Goal: Transaction & Acquisition: Purchase product/service

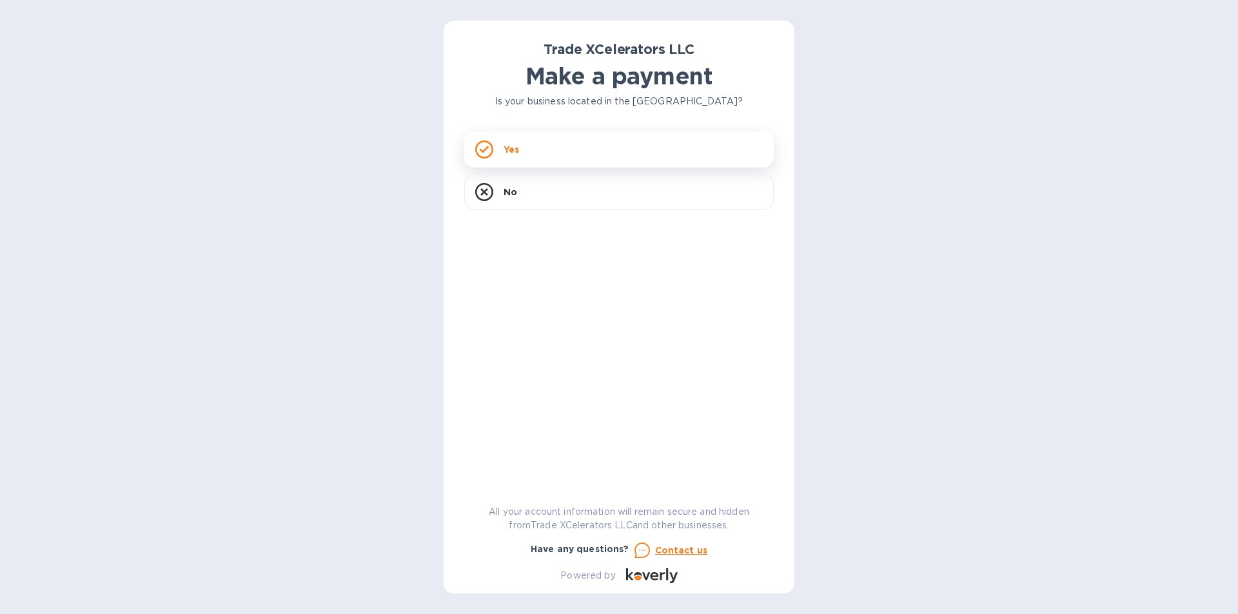
click at [545, 150] on div "Yes" at bounding box center [618, 150] width 309 height 36
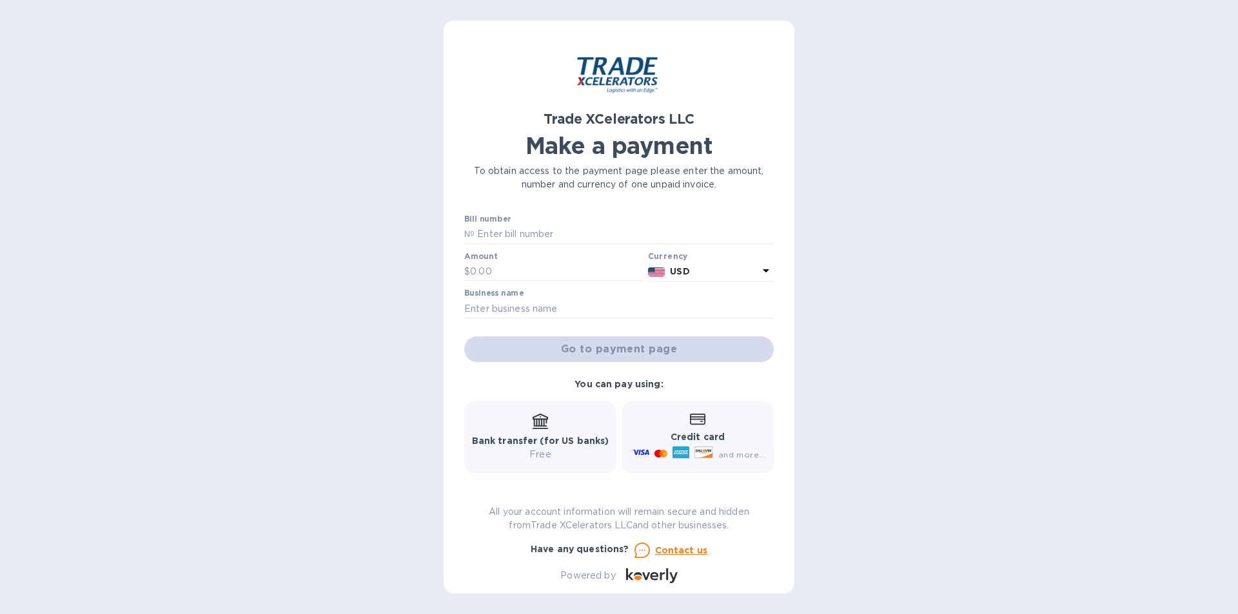
click at [547, 436] on b "Bank transfer (for US banks)" at bounding box center [540, 441] width 137 height 10
drag, startPoint x: 484, startPoint y: 431, endPoint x: 491, endPoint y: 429, distance: 7.4
click at [487, 432] on div "Bank transfer (for US banks) Free" at bounding box center [540, 438] width 137 height 48
drag, startPoint x: 511, startPoint y: 231, endPoint x: 516, endPoint y: 238, distance: 8.3
click at [511, 232] on input "text" at bounding box center [623, 234] width 299 height 19
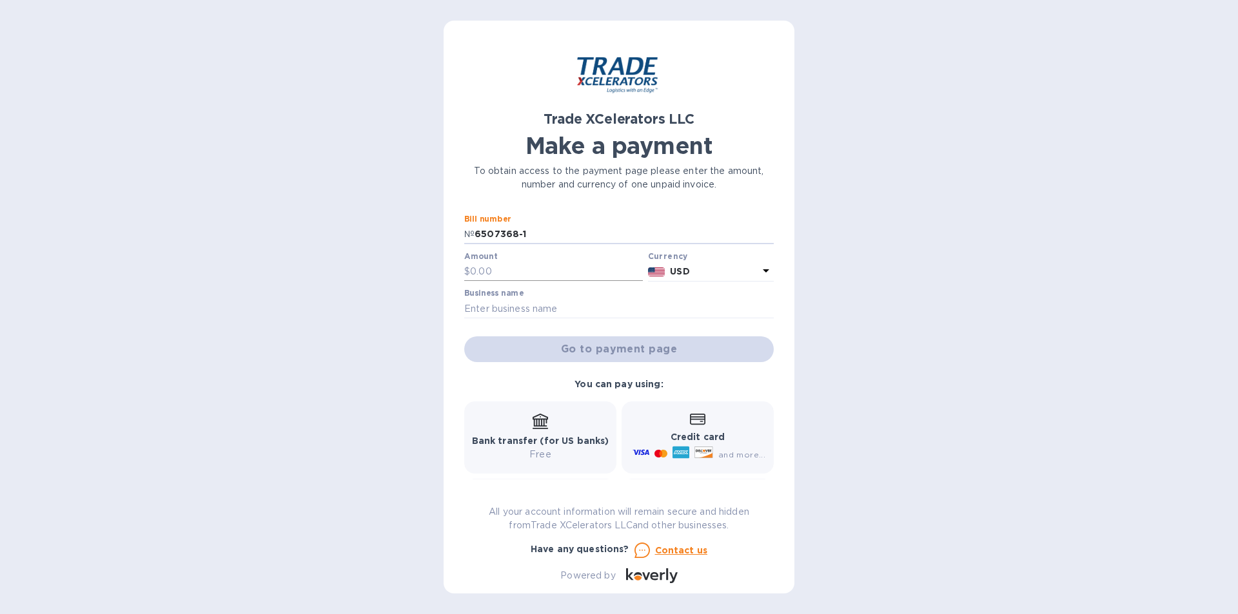
type input "6507368-1"
click at [485, 268] on input "text" at bounding box center [556, 271] width 173 height 19
type input "9,659.15"
drag, startPoint x: 495, startPoint y: 308, endPoint x: 498, endPoint y: 320, distance: 13.3
click at [495, 308] on input "text" at bounding box center [618, 308] width 309 height 19
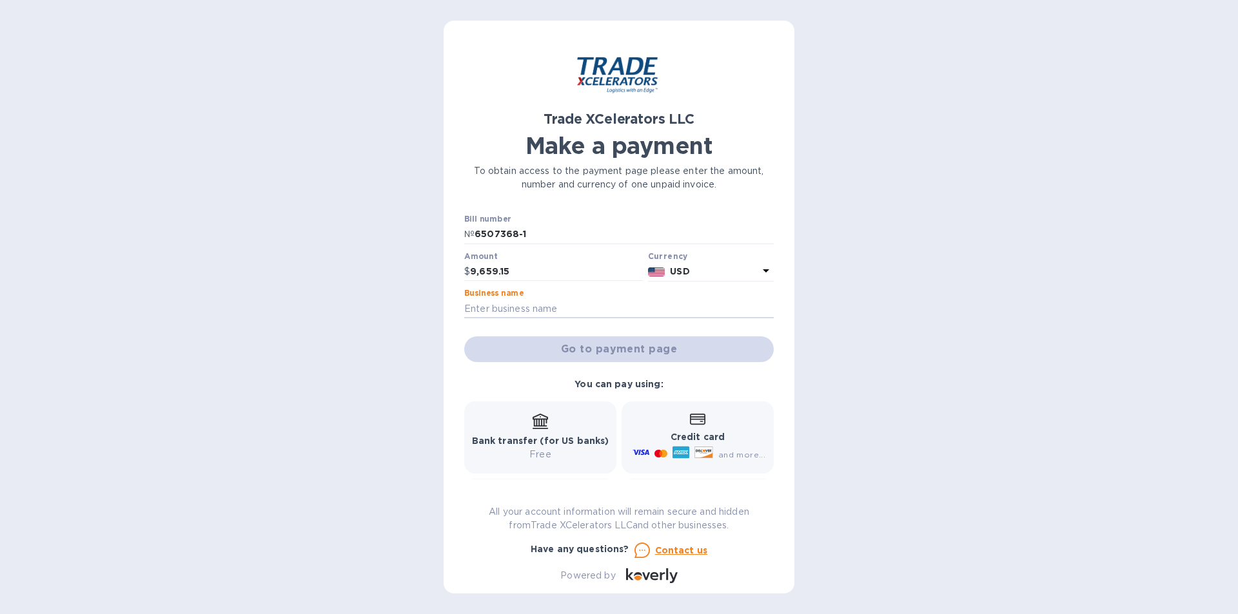
type input "Wide Distributors LLC"
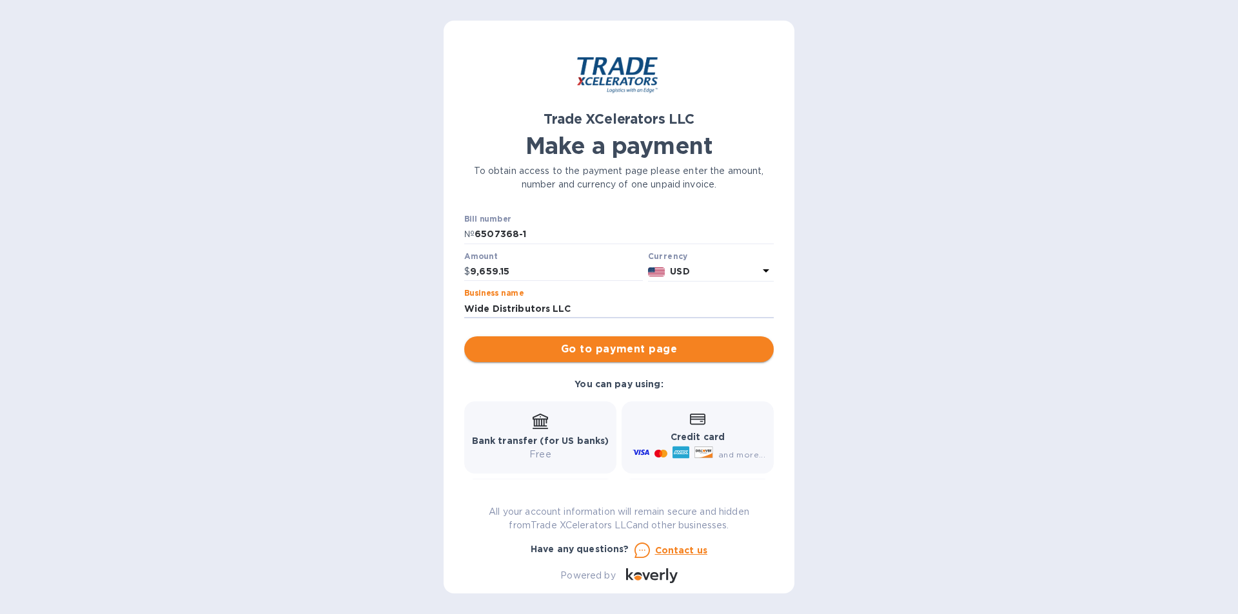
click at [634, 347] on span "Go to payment page" at bounding box center [618, 349] width 289 height 15
click at [537, 444] on b "Bank transfer (for US banks)" at bounding box center [540, 441] width 137 height 10
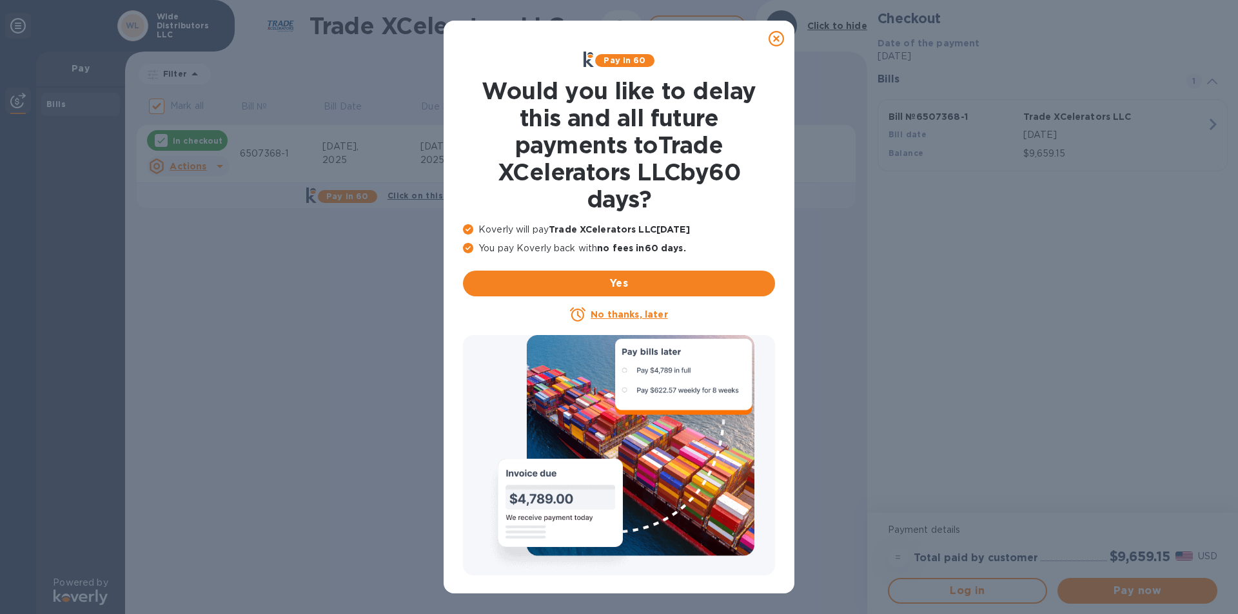
click at [628, 317] on u "No thanks, later" at bounding box center [629, 314] width 77 height 10
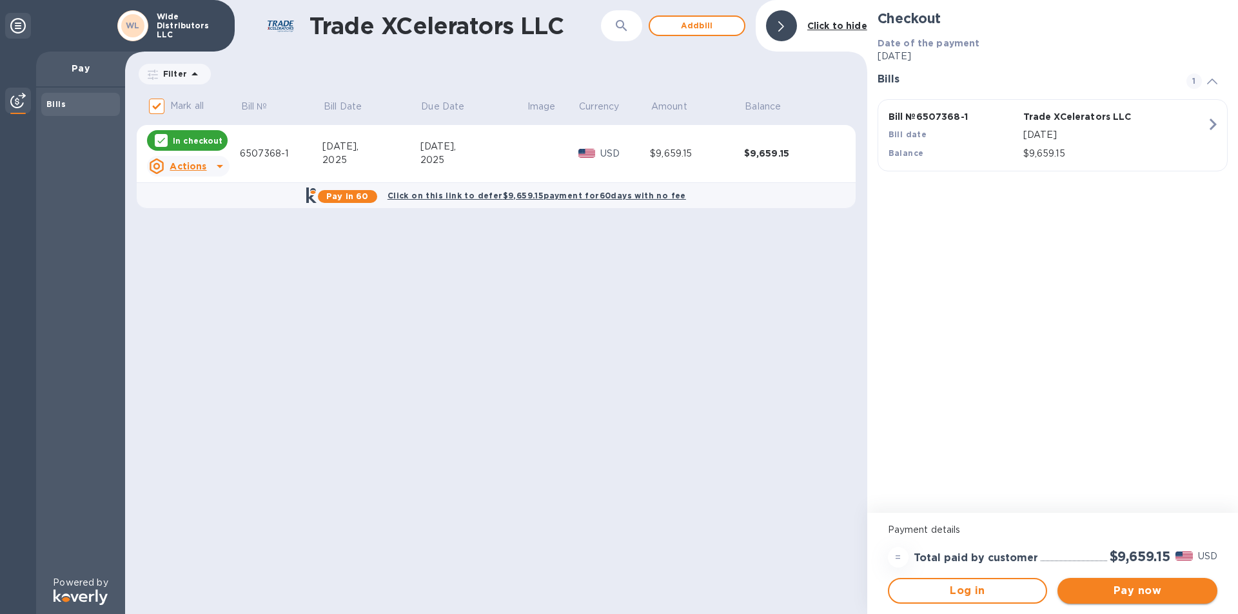
drag, startPoint x: 1143, startPoint y: 591, endPoint x: 1148, endPoint y: 598, distance: 8.3
click at [1144, 592] on span "Pay now" at bounding box center [1137, 590] width 139 height 15
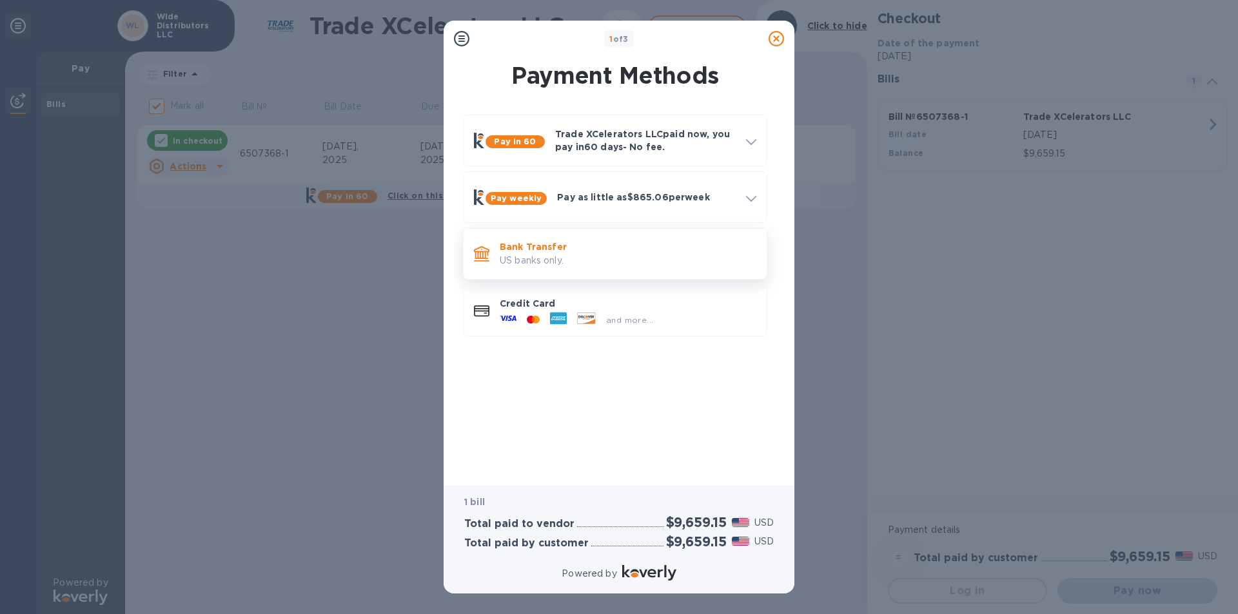
click at [612, 255] on p "US banks only." at bounding box center [628, 261] width 257 height 14
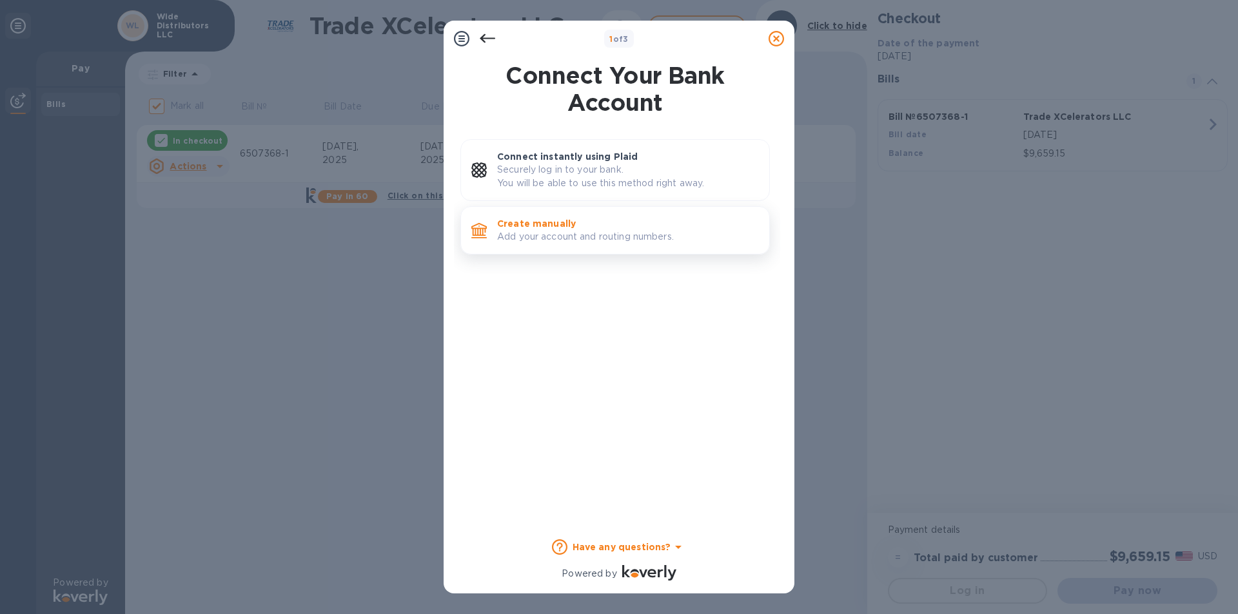
click at [609, 228] on p "Create manually" at bounding box center [628, 223] width 262 height 13
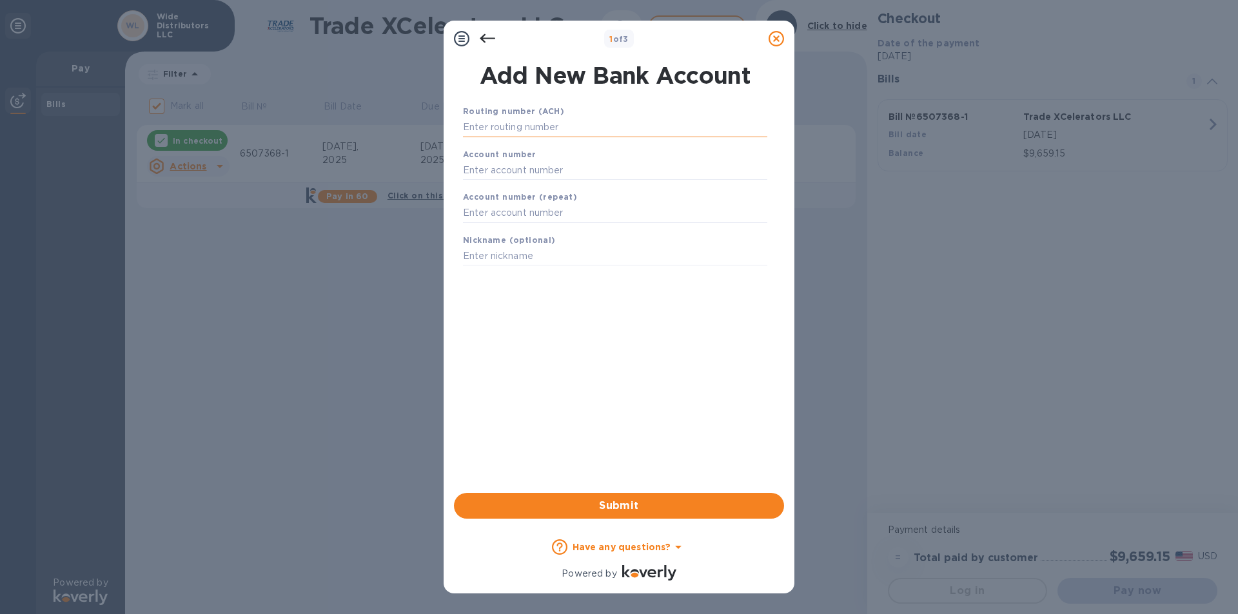
click at [536, 132] on input "text" at bounding box center [615, 127] width 304 height 19
type input "021502011"
click at [505, 182] on input "text" at bounding box center [615, 186] width 304 height 19
type input "027829391"
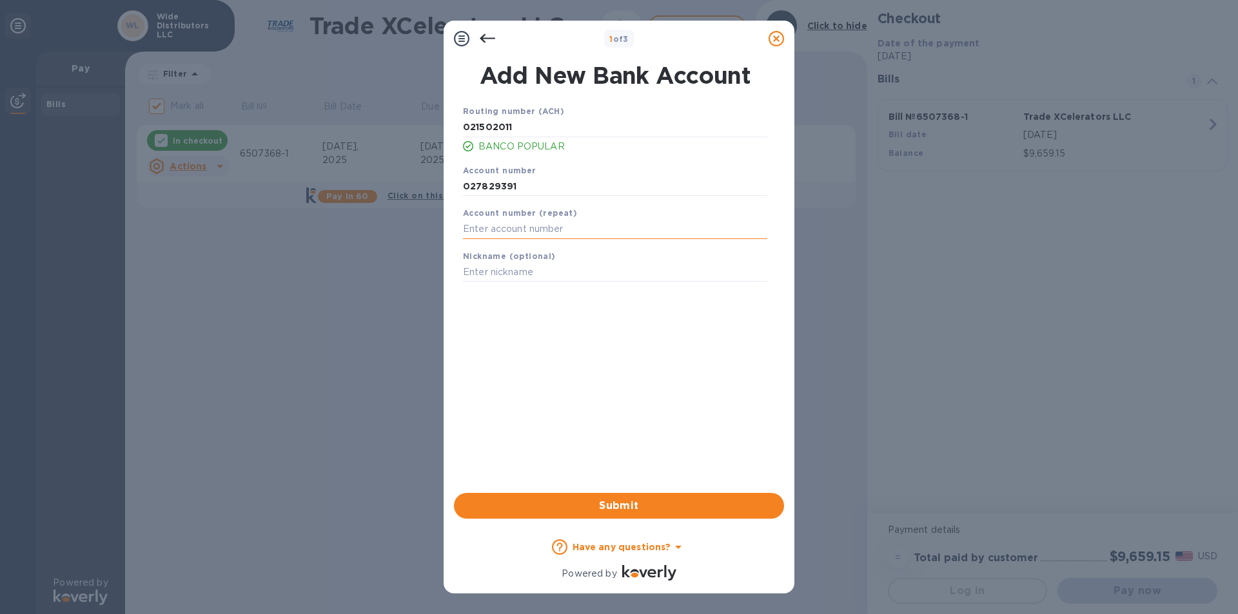
click at [512, 231] on input "text" at bounding box center [615, 229] width 304 height 19
type input "027829391"
drag, startPoint x: 485, startPoint y: 272, endPoint x: 493, endPoint y: 277, distance: 8.8
click at [487, 272] on input "text" at bounding box center [615, 272] width 304 height 19
type input "Banco Popular"
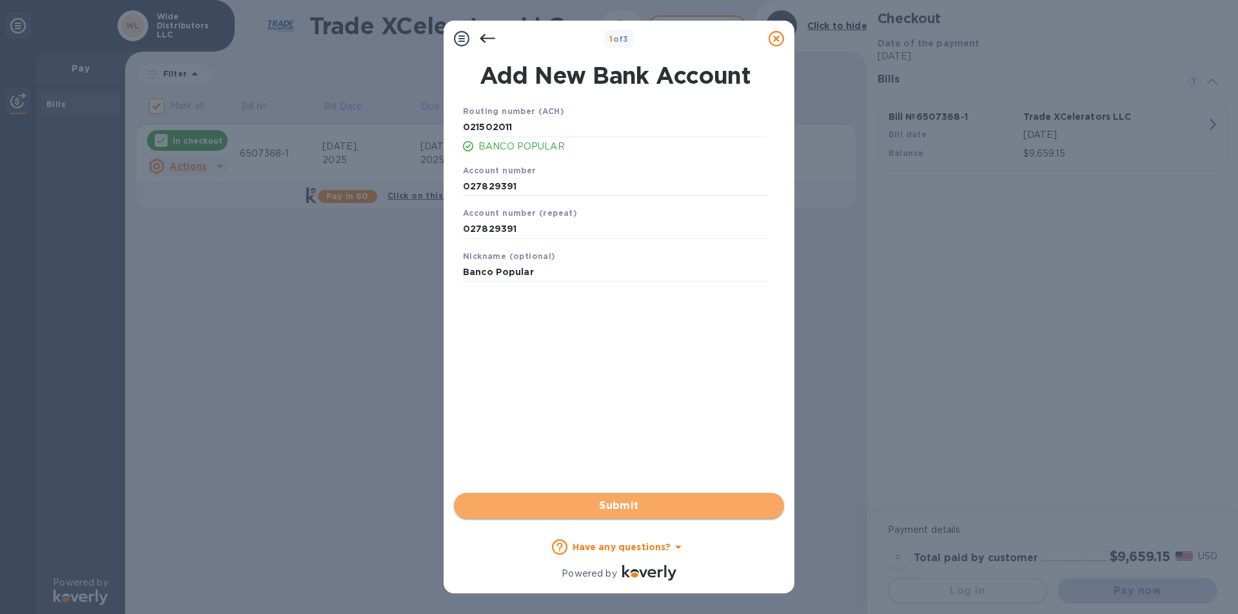
click at [656, 500] on span "Submit" at bounding box center [618, 505] width 309 height 15
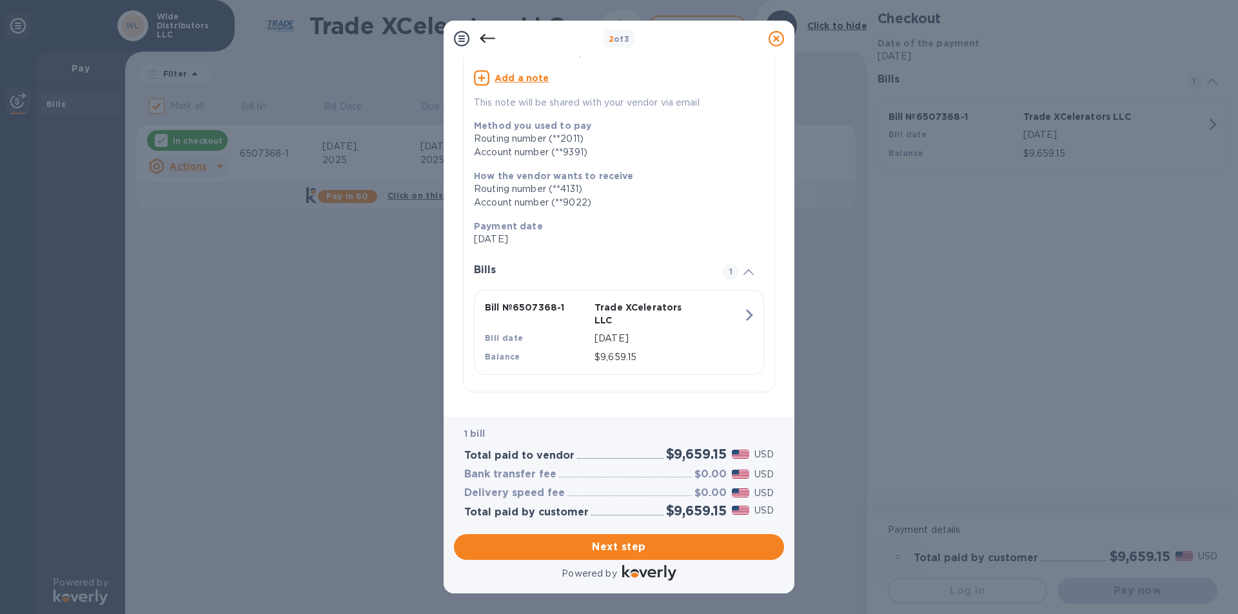
scroll to position [104, 0]
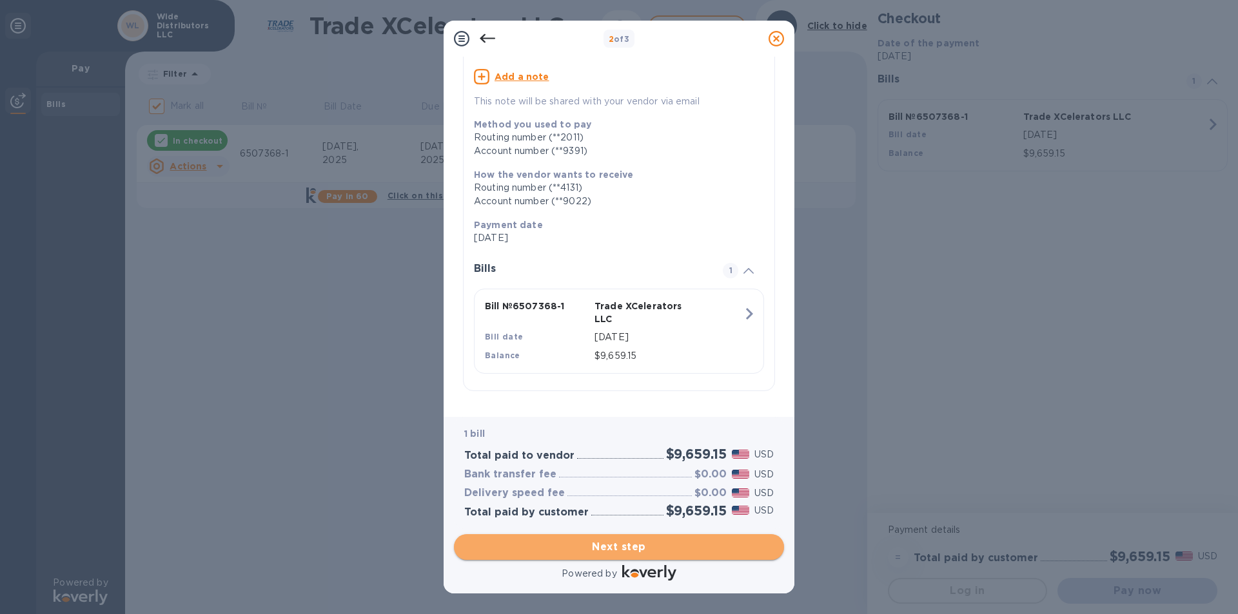
click at [698, 544] on span "Next step" at bounding box center [618, 547] width 309 height 15
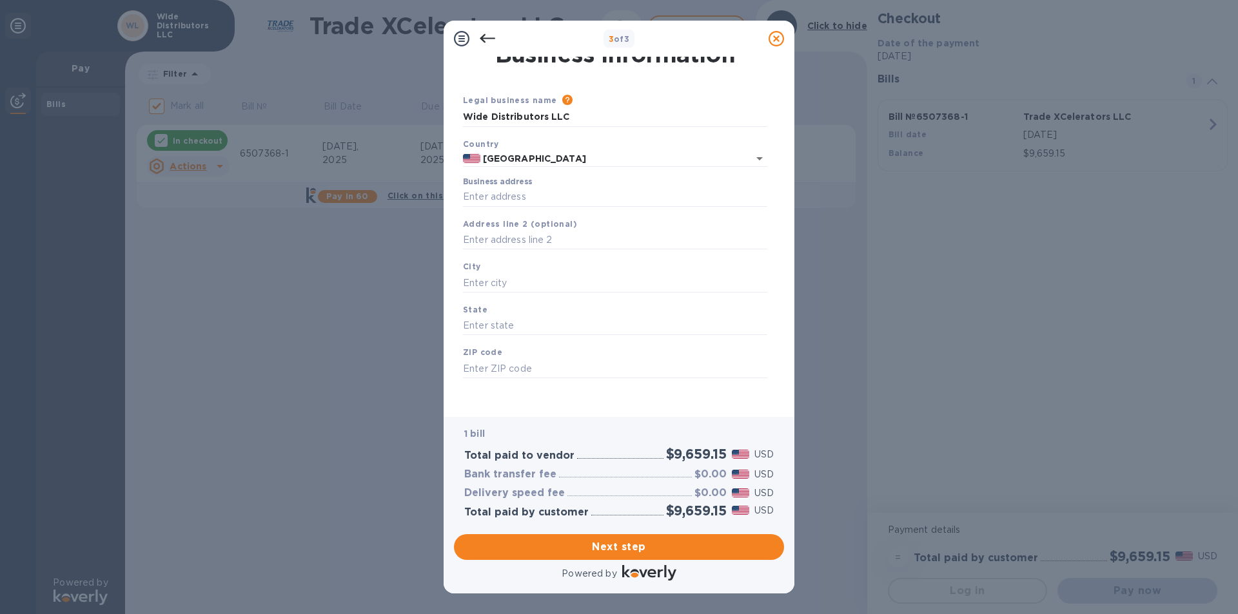
scroll to position [16, 0]
click at [502, 191] on input "Business address" at bounding box center [615, 194] width 304 height 19
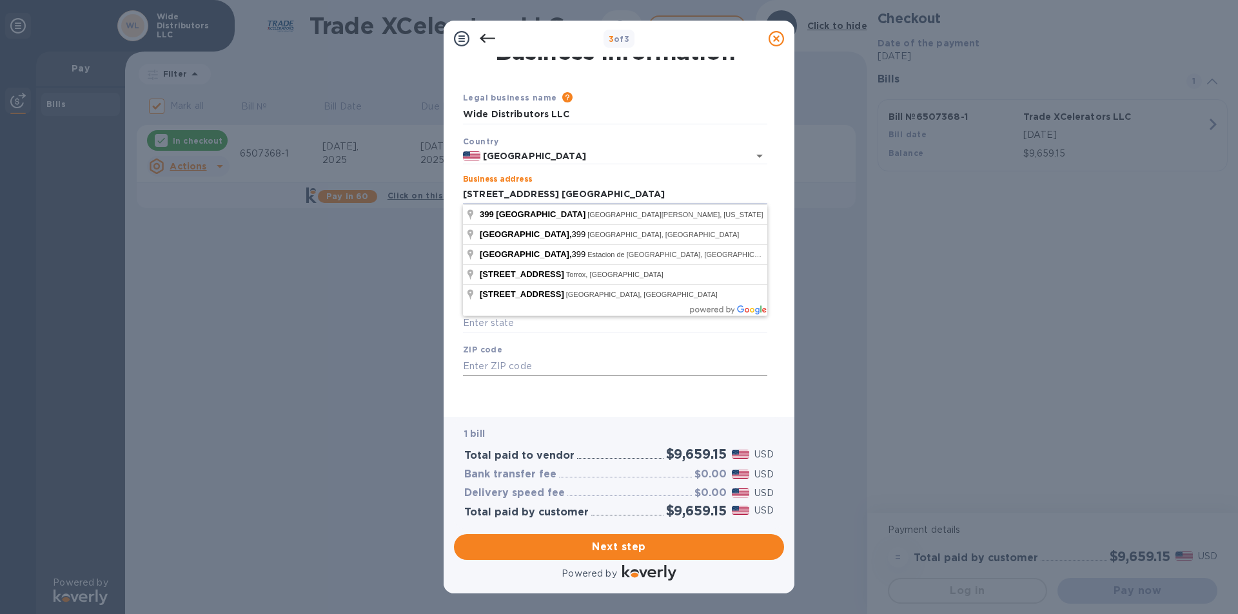
type input "[STREET_ADDRESS] [GEOGRAPHIC_DATA]"
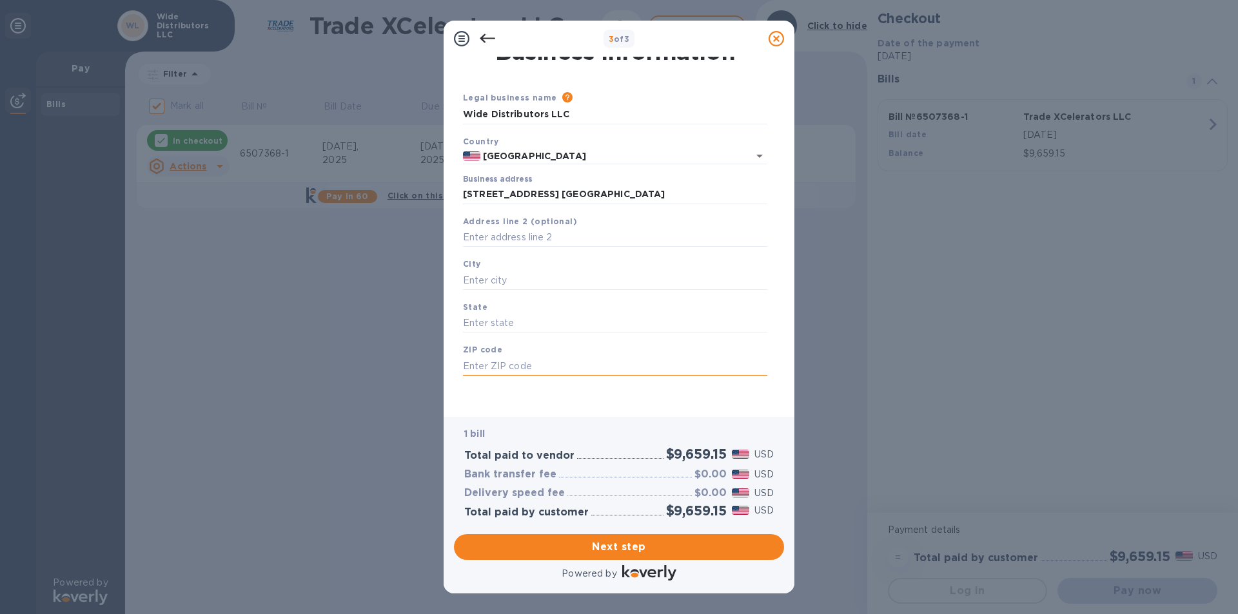
click at [572, 359] on input "text" at bounding box center [615, 366] width 304 height 19
click at [513, 275] on input "text" at bounding box center [615, 280] width 304 height 19
type input "San [PERSON_NAME]"
click at [516, 319] on input "text" at bounding box center [615, 323] width 304 height 19
type input "PR"
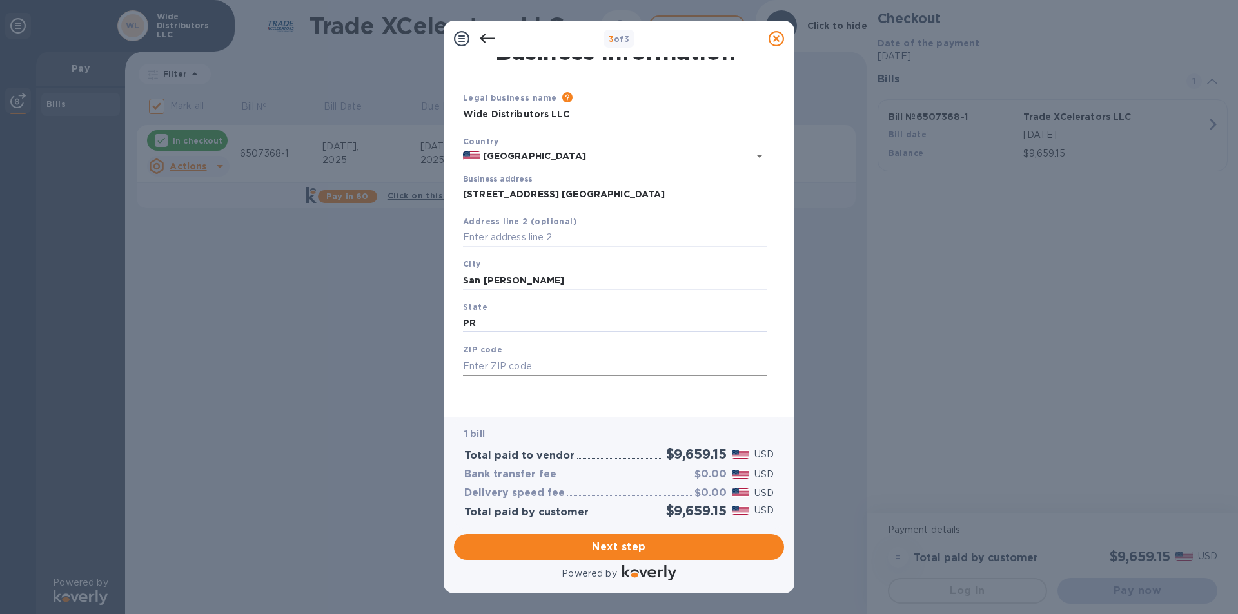
click at [521, 371] on input "text" at bounding box center [615, 366] width 304 height 19
type input "00920"
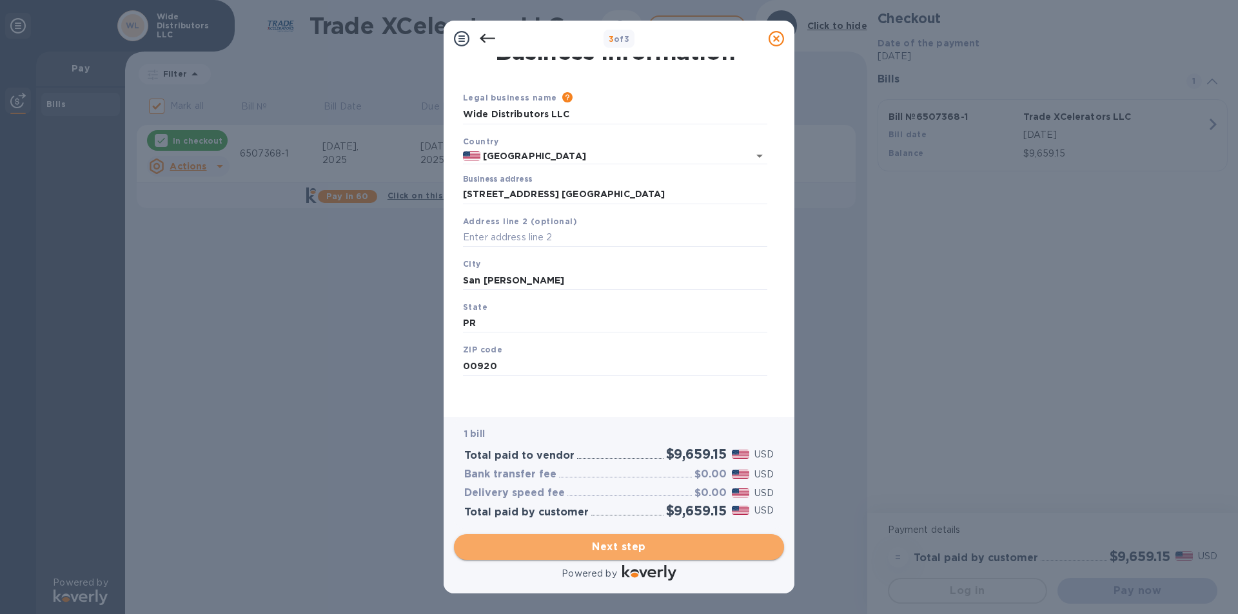
click at [664, 549] on span "Next step" at bounding box center [618, 547] width 309 height 15
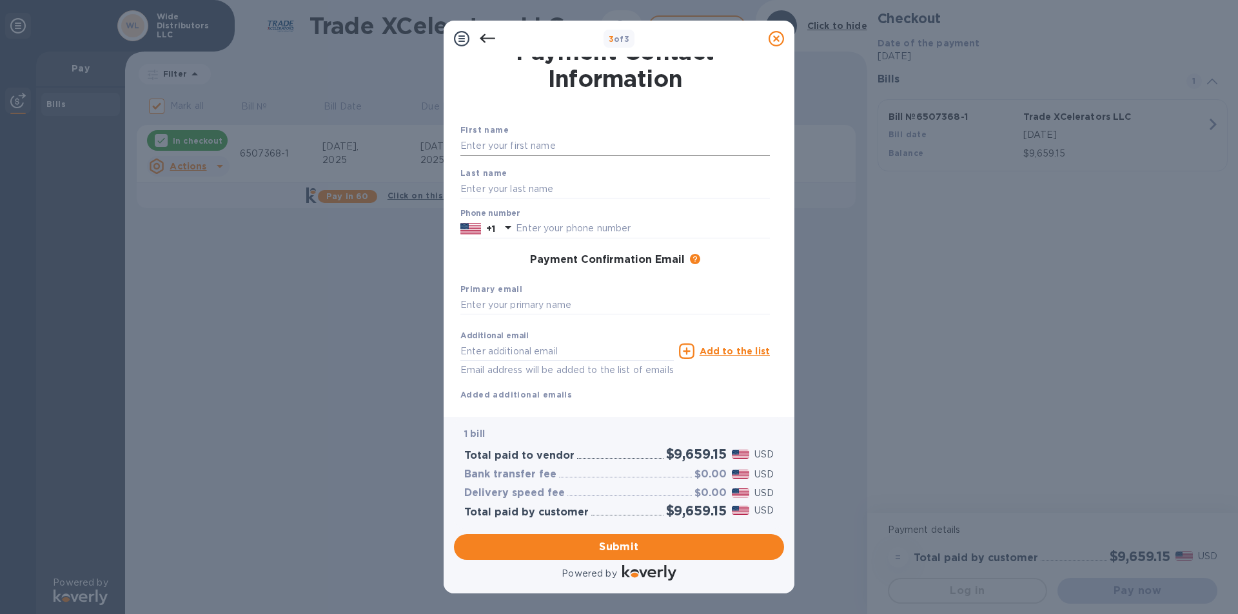
drag, startPoint x: 484, startPoint y: 144, endPoint x: 486, endPoint y: 151, distance: 7.5
click at [484, 144] on input "text" at bounding box center [614, 146] width 309 height 19
type input "[PERSON_NAME]"
click at [491, 186] on input "text" at bounding box center [614, 188] width 309 height 19
type input "b"
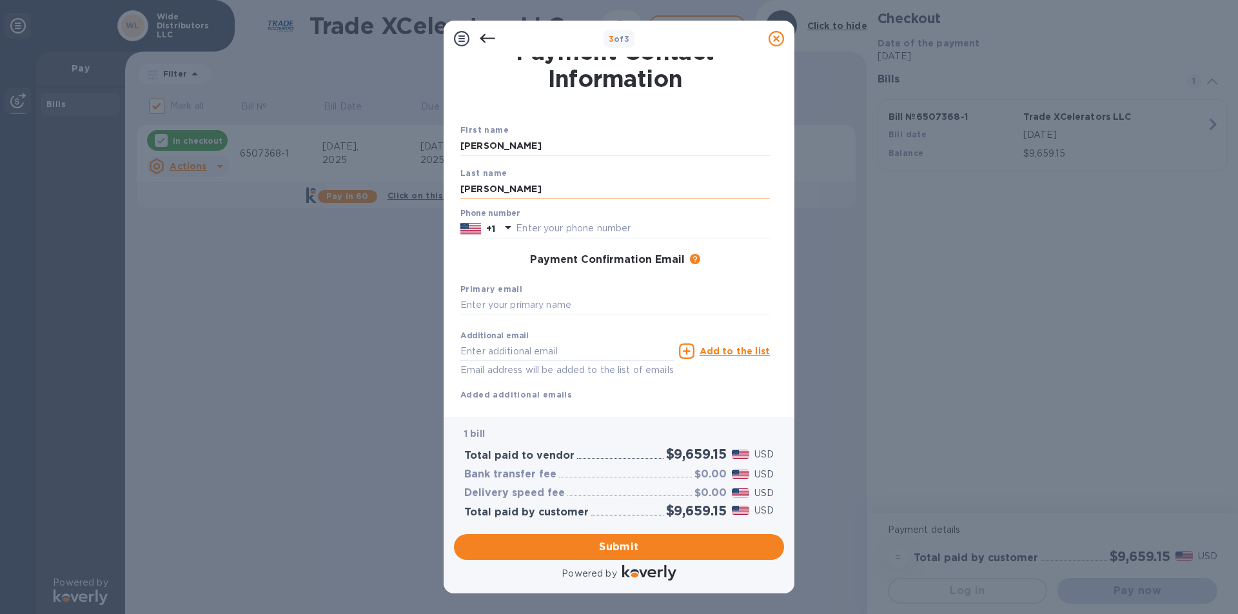
click at [547, 188] on input "[PERSON_NAME]" at bounding box center [614, 188] width 309 height 19
type input "[PERSON_NAME]"
click at [482, 307] on input "text" at bounding box center [614, 305] width 309 height 19
type input "[PERSON_NAME][EMAIL_ADDRESS][DOMAIN_NAME]"
click at [504, 351] on input "text" at bounding box center [566, 351] width 213 height 19
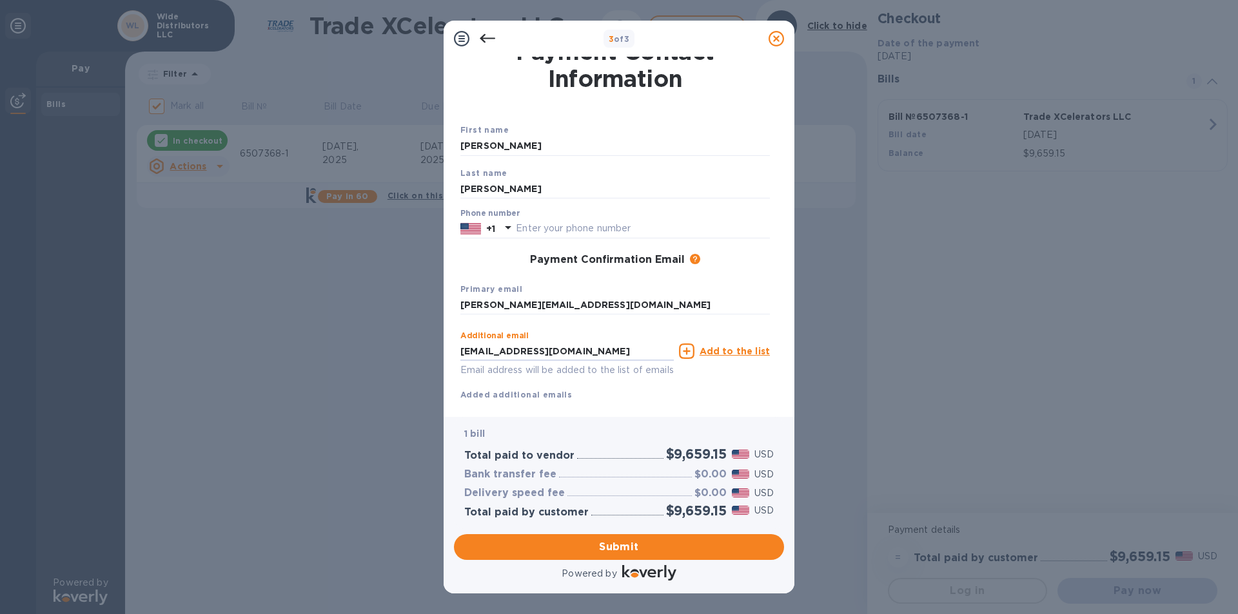
type input "[EMAIL_ADDRESS][DOMAIN_NAME]"
click at [491, 370] on p "Email address will be added to the list of emails" at bounding box center [566, 370] width 213 height 15
click at [585, 548] on span "Submit" at bounding box center [618, 547] width 309 height 15
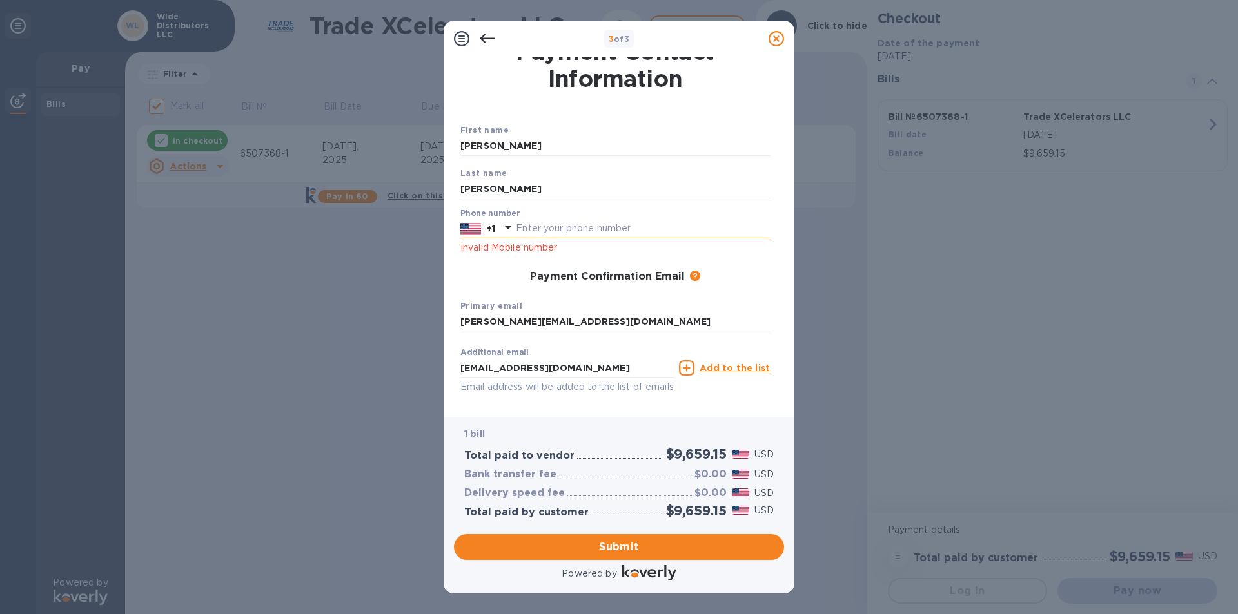
click at [534, 224] on input "text" at bounding box center [643, 228] width 254 height 19
type input "7877821040"
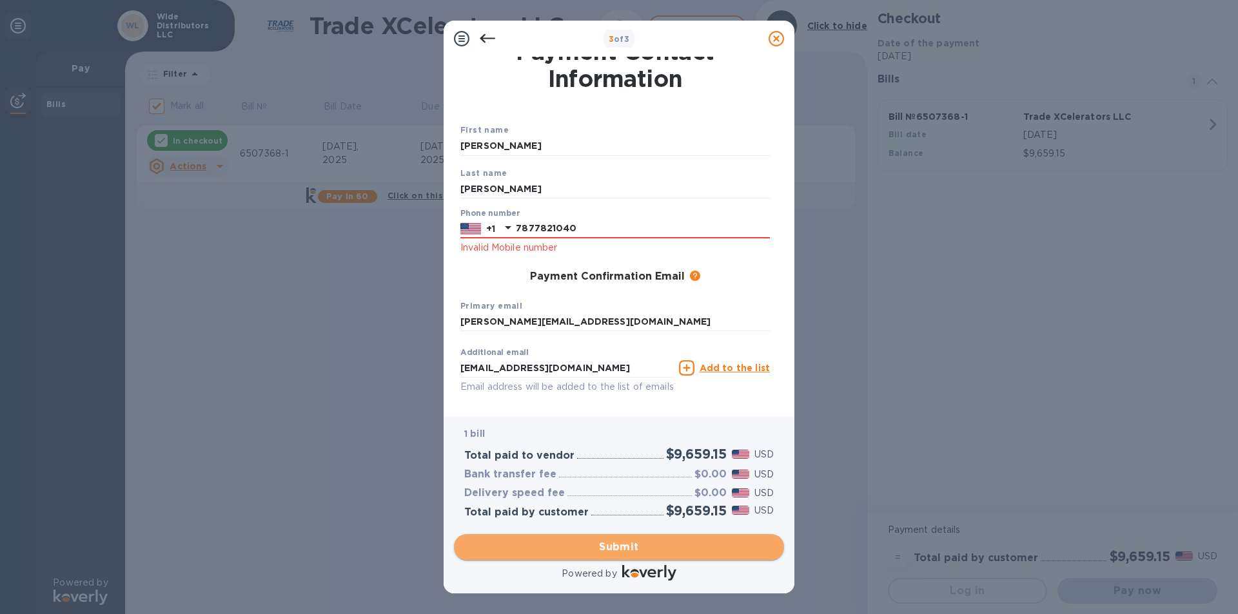
click at [679, 545] on span "Submit" at bounding box center [618, 547] width 309 height 15
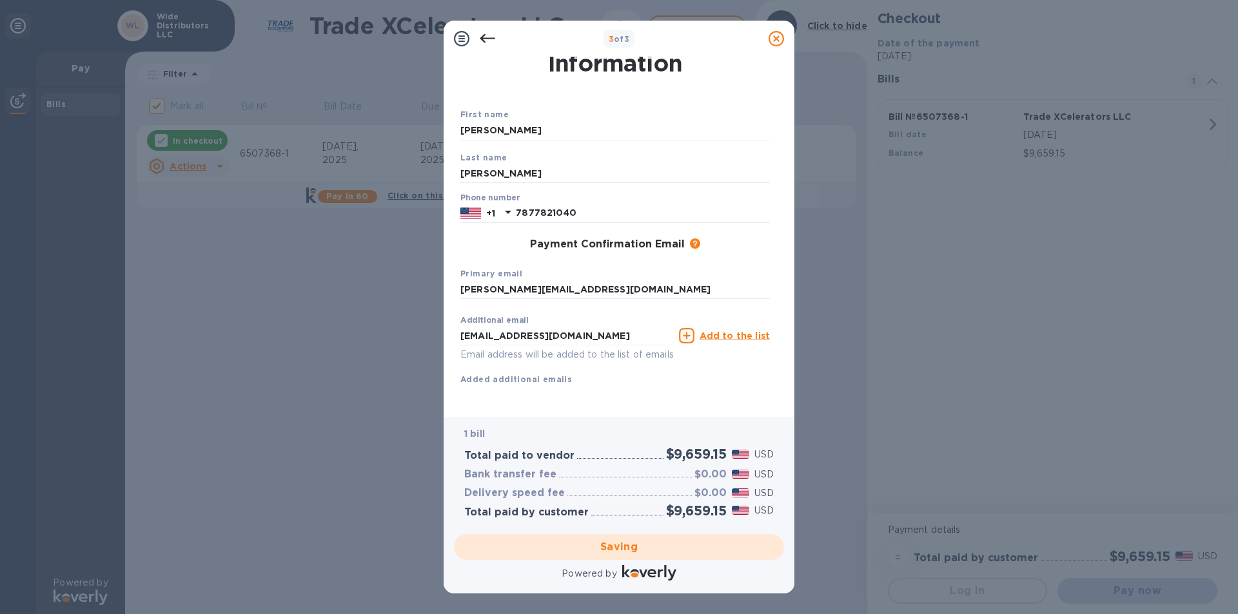
scroll to position [46, 0]
checkbox input "false"
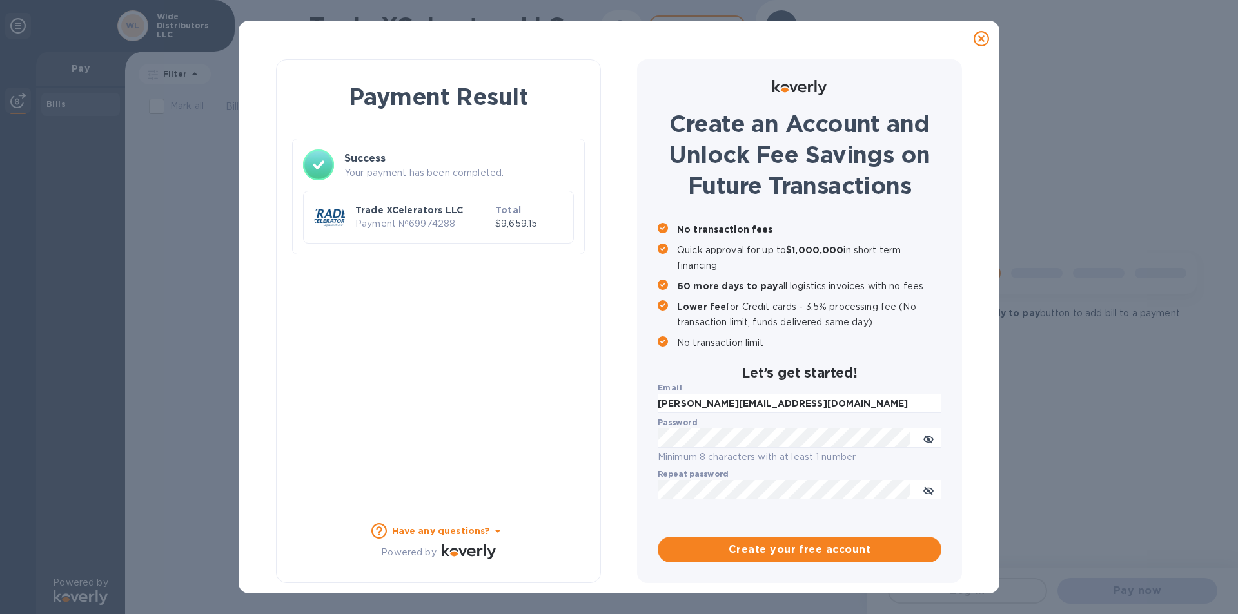
scroll to position [0, 0]
click at [1144, 103] on div "Payment Result Success Your payment has been completed. Trade XCelerators LLC P…" at bounding box center [619, 307] width 1238 height 614
